Goal: Information Seeking & Learning: Find specific fact

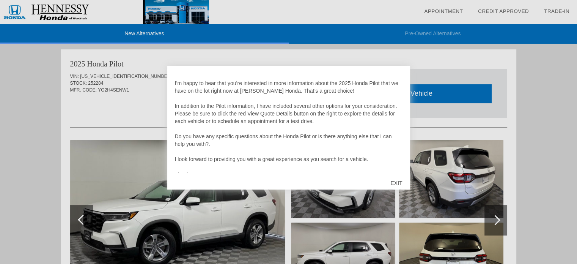
scroll to position [15, 0]
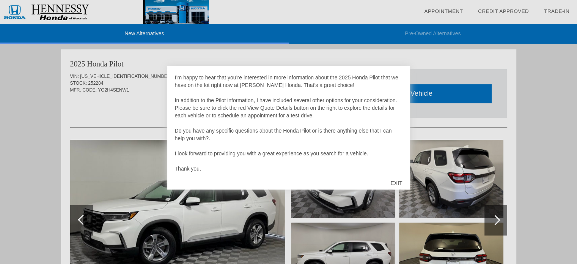
click at [397, 181] on div "EXIT" at bounding box center [396, 182] width 27 height 23
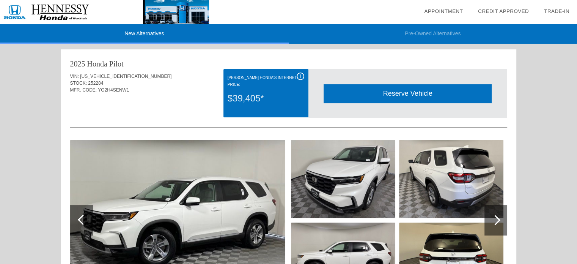
click at [190, 89] on div "MFR. CODE: YG2H4SENW1" at bounding box center [288, 89] width 437 height 7
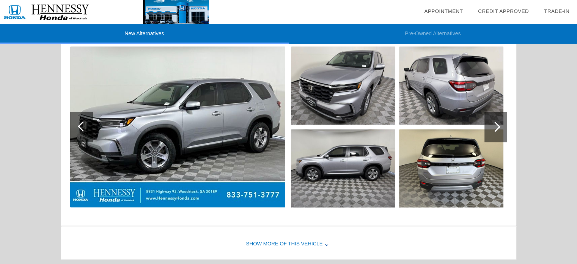
scroll to position [1026, 0]
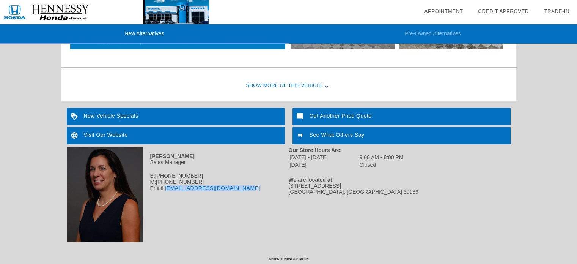
drag, startPoint x: 257, startPoint y: 186, endPoint x: 169, endPoint y: 186, distance: 87.6
click at [169, 185] on div "Email: [EMAIL_ADDRESS][DOMAIN_NAME]" at bounding box center [178, 188] width 222 height 6
click at [161, 207] on div "[PERSON_NAME] Sales Manager B: [PHONE_NUMBER] M: [PHONE_NUMBER] Email: [EMAIL_A…" at bounding box center [178, 194] width 222 height 95
drag, startPoint x: 164, startPoint y: 189, endPoint x: 248, endPoint y: 195, distance: 84.4
click at [216, 196] on div "[PERSON_NAME] Sales Manager B: [PHONE_NUMBER] M: [PHONE_NUMBER] Email: [EMAIL_A…" at bounding box center [178, 194] width 222 height 95
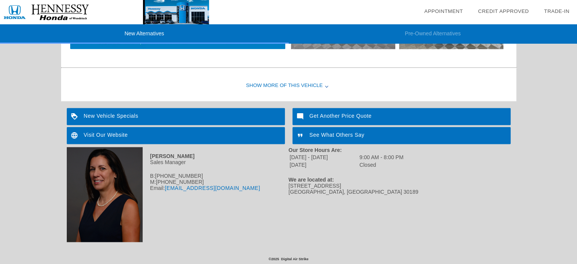
drag, startPoint x: 254, startPoint y: 198, endPoint x: 247, endPoint y: 186, distance: 14.1
click at [254, 196] on div "[PERSON_NAME] Sales Manager B: [PHONE_NUMBER] M: [PHONE_NUMBER] Email: [EMAIL_A…" at bounding box center [178, 194] width 222 height 95
drag, startPoint x: 243, startPoint y: 187, endPoint x: 167, endPoint y: 187, distance: 76.2
click at [167, 187] on div "Email: [EMAIL_ADDRESS][DOMAIN_NAME]" at bounding box center [178, 188] width 222 height 6
copy link "[EMAIL_ADDRESS][DOMAIN_NAME]"
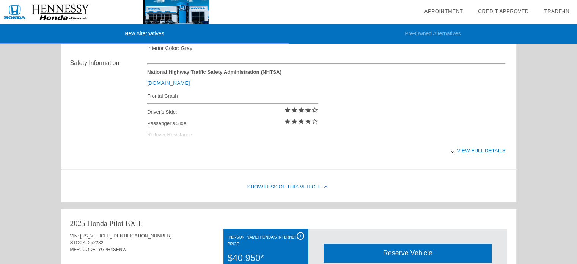
scroll to position [0, 0]
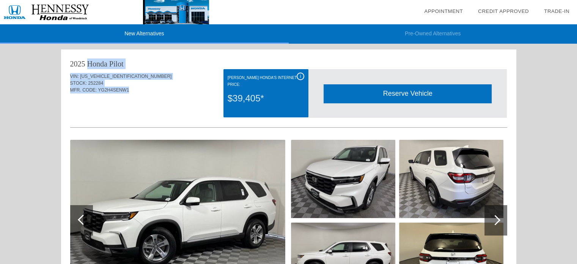
drag, startPoint x: 67, startPoint y: 60, endPoint x: 137, endPoint y: 88, distance: 75.1
click at [137, 88] on div "2025 Honda Pilot VIN: [US_VEHICLE_IDENTIFICATION_NUMBER] STOCK: 252284 MFR. COD…" at bounding box center [288, 260] width 455 height 422
copy div "2025 Honda Pilot VIN: [US_VEHICLE_IDENTIFICATION_NUMBER] STOCK: 252284 MFR. COD…"
click at [177, 85] on div "STOCK: 252284" at bounding box center [288, 83] width 437 height 7
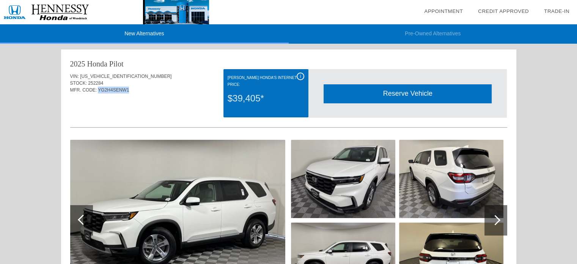
drag, startPoint x: 130, startPoint y: 89, endPoint x: 97, endPoint y: 89, distance: 32.2
click at [97, 89] on div "MFR. CODE: YG2H4SENW1" at bounding box center [288, 89] width 437 height 7
copy span "YG2H4SENW1"
drag, startPoint x: 264, startPoint y: 97, endPoint x: 228, endPoint y: 75, distance: 41.8
click at [228, 75] on div "i [PERSON_NAME]'s Internet Price: $39,405*" at bounding box center [265, 93] width 85 height 48
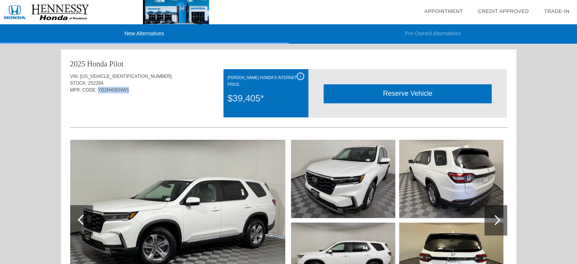
copy div "[PERSON_NAME]'s Internet Price: $39,405*"
click at [232, 84] on font "[PERSON_NAME] Honda's Internet Price:" at bounding box center [262, 80] width 69 height 11
drag, startPoint x: 227, startPoint y: 73, endPoint x: 264, endPoint y: 106, distance: 49.7
click at [264, 106] on div "i [PERSON_NAME]'s Internet Price: $39,405*" at bounding box center [265, 93] width 85 height 48
copy div "[PERSON_NAME]'s Internet Price: $39,405*"
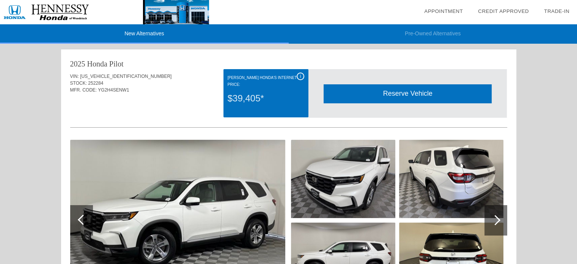
click at [174, 88] on div "MFR. CODE: YG2H4SENW1" at bounding box center [288, 89] width 437 height 7
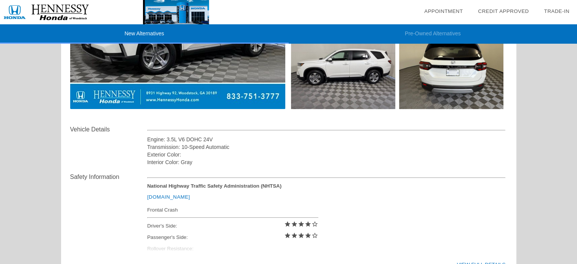
scroll to position [229, 0]
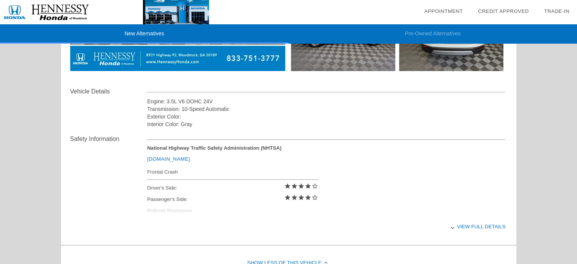
click at [477, 224] on div "View full details" at bounding box center [326, 226] width 358 height 19
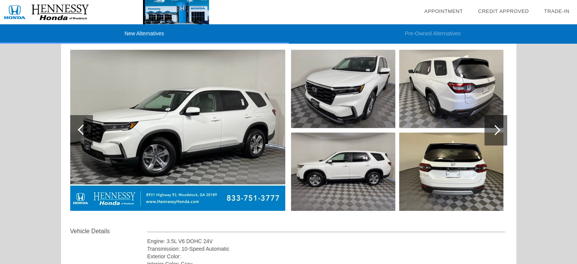
scroll to position [78, 0]
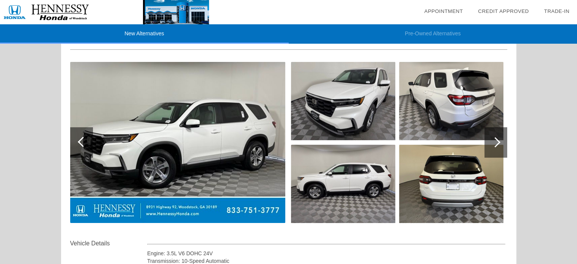
click at [490, 144] on div at bounding box center [495, 142] width 23 height 30
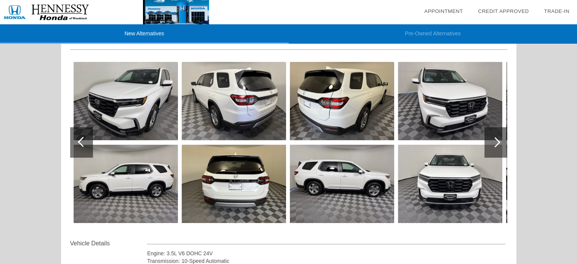
click at [490, 144] on div at bounding box center [495, 142] width 23 height 30
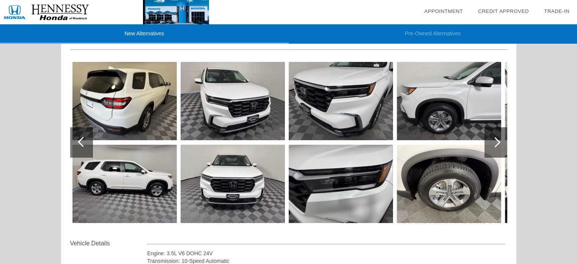
click at [490, 144] on div at bounding box center [495, 142] width 23 height 30
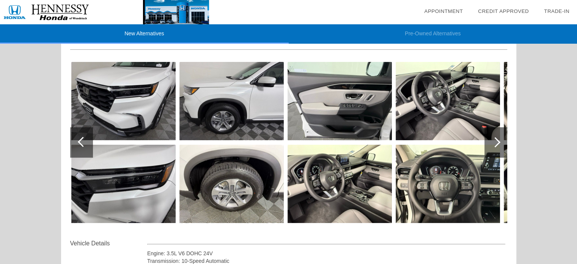
click at [490, 144] on div at bounding box center [495, 142] width 23 height 30
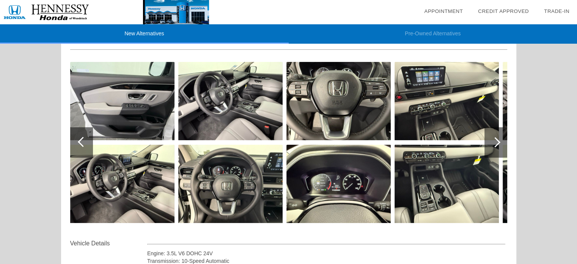
click at [490, 144] on div at bounding box center [495, 142] width 23 height 30
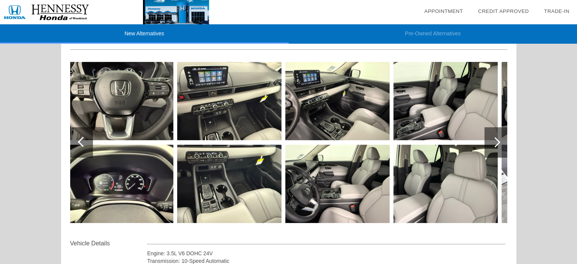
click at [490, 144] on div at bounding box center [495, 142] width 23 height 30
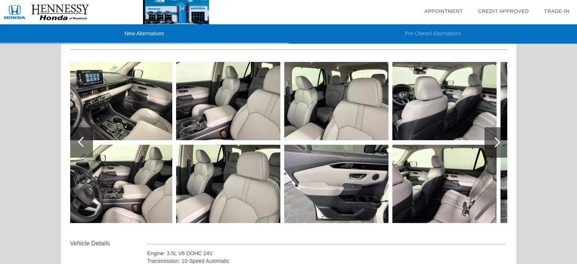
click at [490, 144] on div at bounding box center [495, 142] width 23 height 30
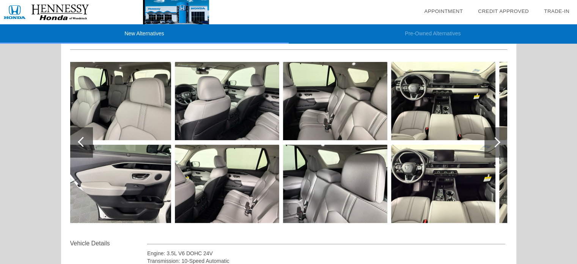
click at [490, 144] on div at bounding box center [495, 142] width 23 height 30
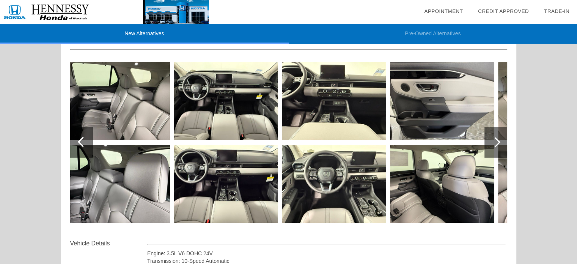
click at [490, 144] on div at bounding box center [495, 142] width 23 height 30
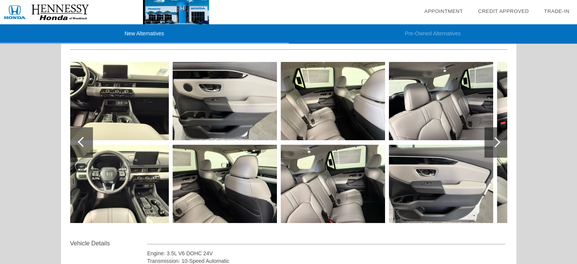
click at [490, 144] on div at bounding box center [495, 142] width 23 height 30
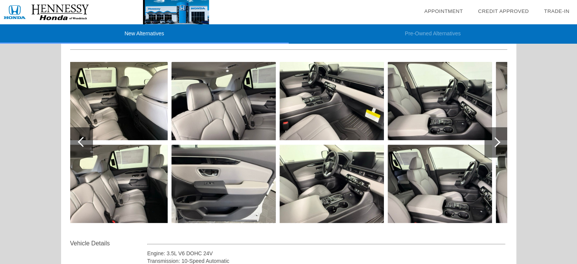
click at [490, 144] on div at bounding box center [495, 142] width 23 height 30
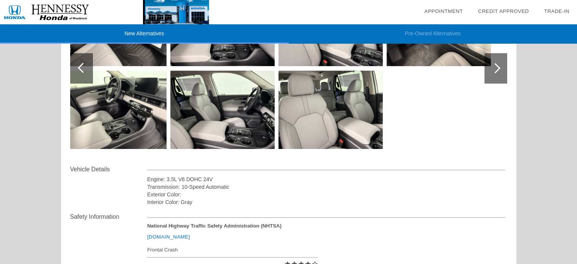
scroll to position [0, 0]
